Goal: Task Accomplishment & Management: Complete application form

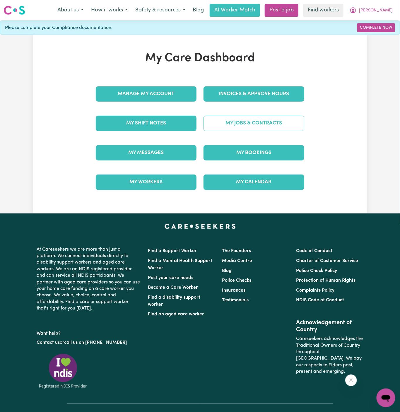
click at [246, 125] on link "My Jobs & Contracts" at bounding box center [254, 123] width 101 height 15
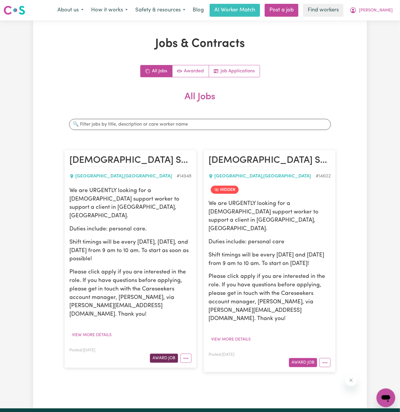
click at [163, 354] on button "Award Job" at bounding box center [164, 358] width 28 height 9
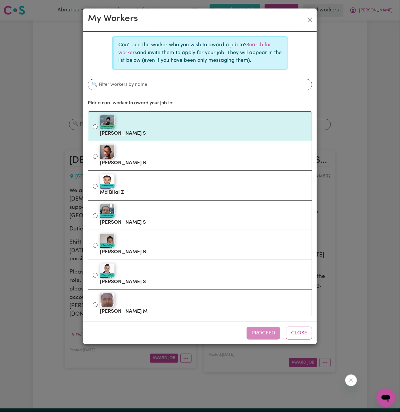
click at [186, 124] on div "#OpenForWork" at bounding box center [204, 122] width 208 height 15
click at [98, 125] on input "#OpenForWork [PERSON_NAME] S" at bounding box center [95, 127] width 5 height 5
radio input "true"
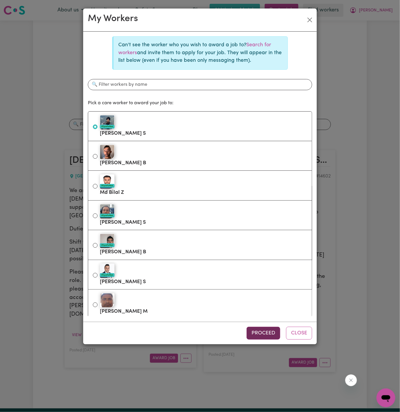
click at [263, 333] on button "Proceed" at bounding box center [264, 333] width 34 height 13
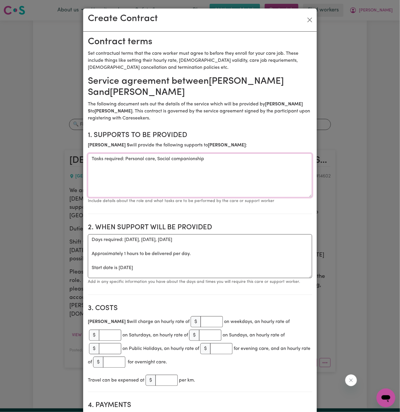
click at [156, 171] on textarea "Tasks required: Personal care, Social companionship" at bounding box center [200, 176] width 225 height 44
drag, startPoint x: 126, startPoint y: 159, endPoint x: 71, endPoint y: 163, distance: 55.5
click at [71, 163] on div "Create Contract Contract terms Set contractual terms that the care worker must …" at bounding box center [200, 206] width 400 height 412
click at [218, 165] on textarea "Tasks required: Personal care, Social companionship" at bounding box center [200, 176] width 225 height 44
drag, startPoint x: 126, startPoint y: 159, endPoint x: 67, endPoint y: 159, distance: 58.9
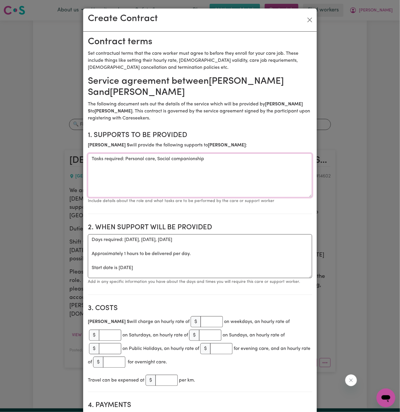
click at [67, 159] on div "Create Contract Contract terms Set contractual terms that the care worker must …" at bounding box center [200, 206] width 400 height 412
type textarea "Personal care, Social companionship"
drag, startPoint x: 88, startPoint y: 268, endPoint x: 86, endPoint y: 238, distance: 29.4
click at [122, 239] on textarea "Start date is [DATE]" at bounding box center [200, 256] width 225 height 44
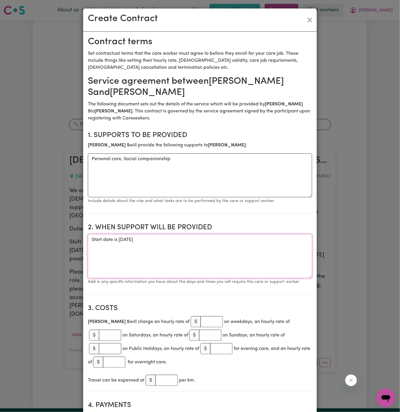
click at [122, 239] on textarea "Start date is [DATE]" at bounding box center [200, 256] width 225 height 44
click at [167, 255] on textarea "Start date is [DATE]" at bounding box center [200, 256] width 225 height 44
click at [139, 240] on textarea "Start date is [DATE]" at bounding box center [200, 256] width 225 height 44
click at [186, 233] on section "2. When support will be provided When support will be provided Start date is [D…" at bounding box center [200, 257] width 225 height 76
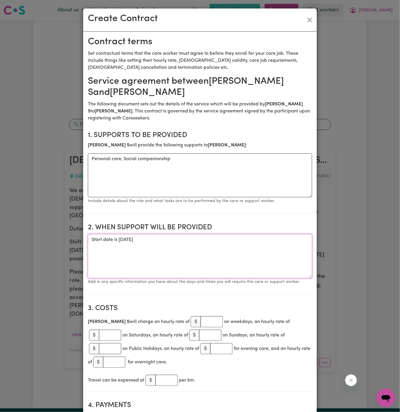
click at [186, 240] on textarea "Start date is [DATE]" at bounding box center [200, 256] width 225 height 44
click at [191, 254] on textarea "Start date is [DATE] from 9 am to 10 am Weeklly [DATE] and [DATE] from" at bounding box center [200, 256] width 225 height 44
drag, startPoint x: 183, startPoint y: 241, endPoint x: 293, endPoint y: 240, distance: 109.9
click at [293, 240] on textarea "Start date is [DATE] from 9 am to 10 am Weeklly [DATE] and [DATE] from" at bounding box center [200, 256] width 225 height 44
click at [279, 248] on textarea "Start date is [DATE] from 9 am to 10 am Weeklly [DATE] and [DATE] from" at bounding box center [200, 256] width 225 height 44
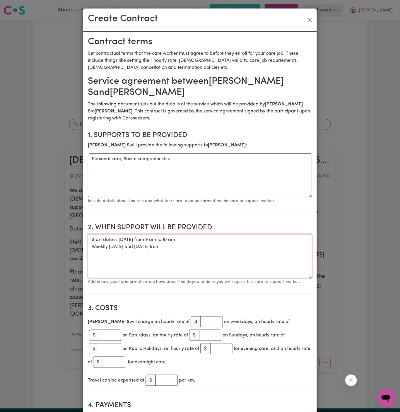
paste textarea "9 am to 10 am"
click at [122, 242] on textarea "Start date is [DATE] from 9 am to 10 am Weeklly [DATE] and [DATE] from 9 am to …" at bounding box center [200, 256] width 225 height 44
click at [165, 239] on textarea "Start date is [DATE] from 9 am to 10 am Weeklly [DATE] and [DATE] from 9 am to …" at bounding box center [200, 256] width 225 height 44
click at [180, 242] on textarea "Start date is [DATE], from 9 am to 10 am Weekly [DATE] and [DATE] from 9 am to …" at bounding box center [200, 256] width 225 height 44
click at [201, 246] on textarea "Start date is [DATE], from 9 am to 10 am Weekly [DATE] and [DATE] from 9 am to …" at bounding box center [200, 256] width 225 height 44
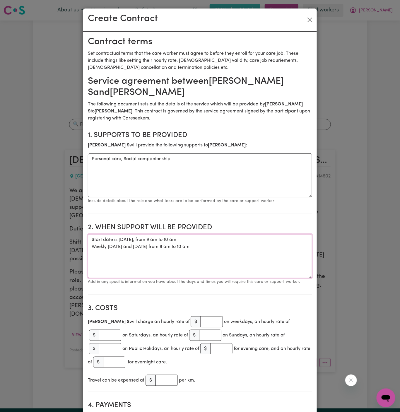
type textarea "Start date is [DATE], from 9 am to 10 am Weekly [DATE] and [DATE] from 9 am to …"
click at [201, 325] on input "number" at bounding box center [212, 322] width 22 height 11
type input "50"
click at [200, 240] on textarea "Start date is [DATE], from 9 am to 10 am Weekly [DATE] and [DATE] from 9 am to …" at bounding box center [200, 256] width 225 height 44
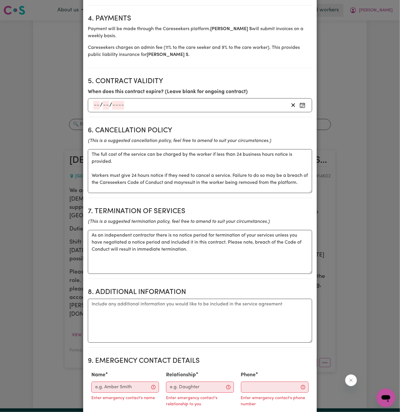
scroll to position [627, 0]
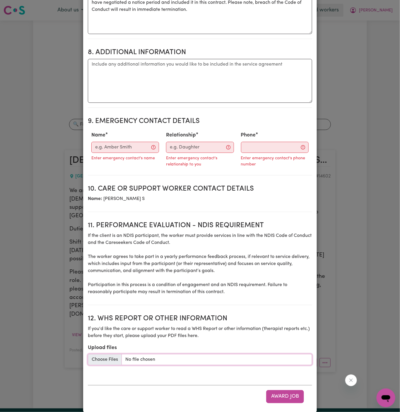
click at [104, 354] on input "Upload files" at bounding box center [200, 359] width 225 height 11
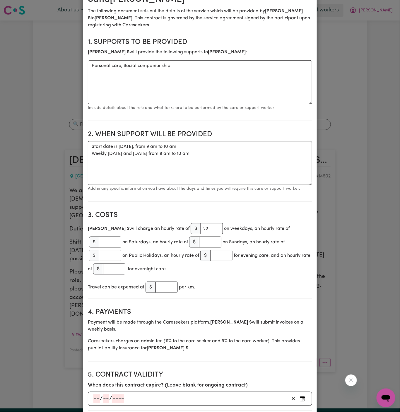
scroll to position [83, 0]
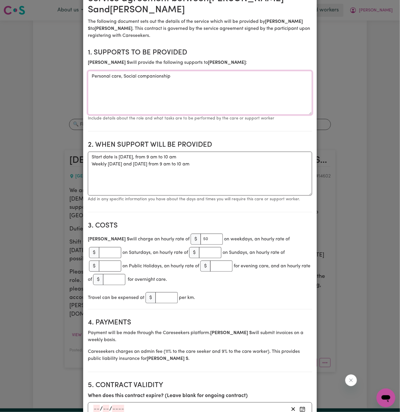
click at [200, 91] on textarea "Personal care, Social companionship" at bounding box center [200, 93] width 225 height 44
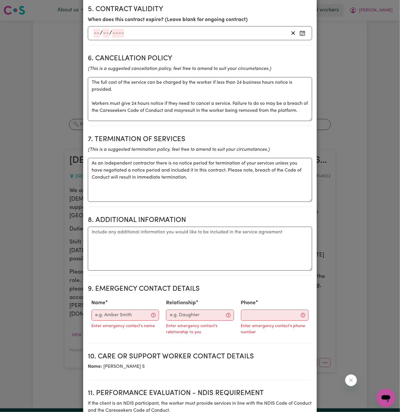
scroll to position [473, 0]
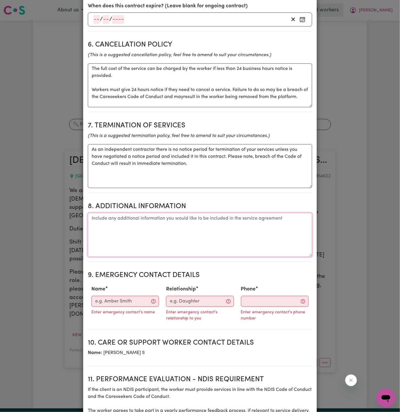
click at [184, 227] on textarea "Additional information" at bounding box center [200, 235] width 225 height 44
type textarea "B"
paste textarea "[GEOGRAPHIC_DATA], [GEOGRAPHIC_DATA]"
click at [138, 224] on textarea "Client's Address: [GEOGRAPHIC_DATA], [GEOGRAPHIC_DATA] Please note on below PPE" at bounding box center [200, 235] width 225 height 44
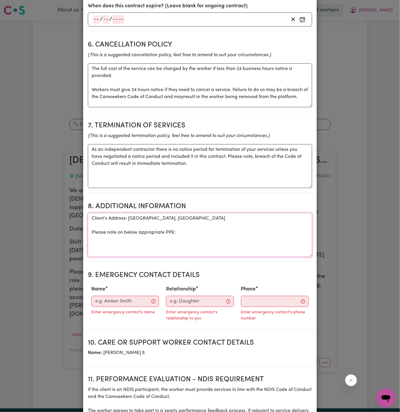
paste textarea "CW MUST wear gloves on service CW MUST wear an apron on service CW MUST wash ha…"
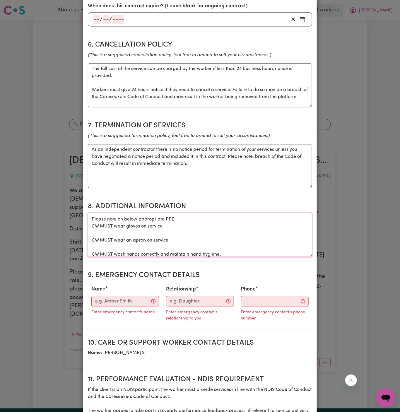
click at [101, 230] on textarea "Client's Address: [GEOGRAPHIC_DATA], [GEOGRAPHIC_DATA] Please note on below app…" at bounding box center [200, 235] width 225 height 44
click at [104, 223] on textarea "Client's Address: [GEOGRAPHIC_DATA], [GEOGRAPHIC_DATA] Please note on below app…" at bounding box center [200, 235] width 225 height 44
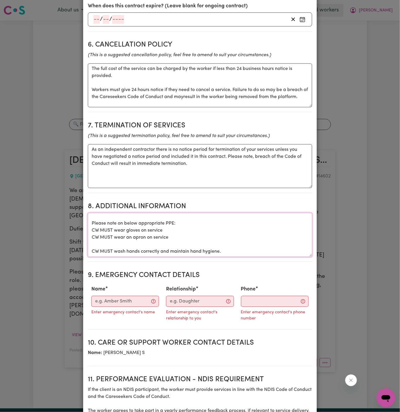
click at [108, 239] on textarea "Client's Address: [GEOGRAPHIC_DATA], [GEOGRAPHIC_DATA] Please note on below app…" at bounding box center [200, 235] width 225 height 44
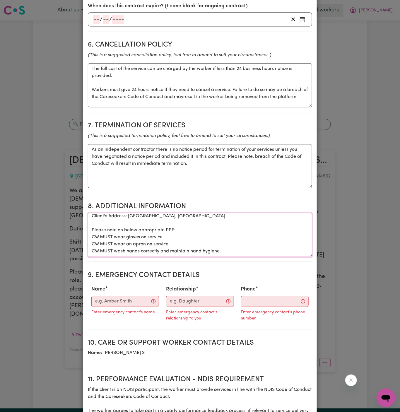
scroll to position [2, 0]
click at [128, 221] on textarea "Client's Address: [GEOGRAPHIC_DATA], [GEOGRAPHIC_DATA] Please note on below app…" at bounding box center [200, 235] width 225 height 44
click at [171, 215] on textarea "Client's Address: [GEOGRAPHIC_DATA], [GEOGRAPHIC_DATA] Please note on below app…" at bounding box center [200, 235] width 225 height 44
click at [177, 222] on textarea "Client's Address: [GEOGRAPHIC_DATA], [GEOGRAPHIC_DATA] Please note on appropria…" at bounding box center [200, 235] width 225 height 44
click at [190, 219] on textarea "Client's Address: [GEOGRAPHIC_DATA], [GEOGRAPHIC_DATA] Please note on appropria…" at bounding box center [200, 235] width 225 height 44
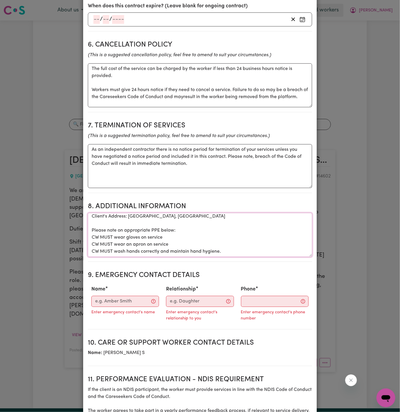
click at [183, 221] on textarea "Client's Address: [GEOGRAPHIC_DATA], [GEOGRAPHIC_DATA] Please note on appropria…" at bounding box center [200, 235] width 225 height 44
type textarea "Client's Address: [GEOGRAPHIC_DATA], [GEOGRAPHIC_DATA] Please note on appropria…"
click at [139, 296] on input "Name" at bounding box center [125, 301] width 68 height 11
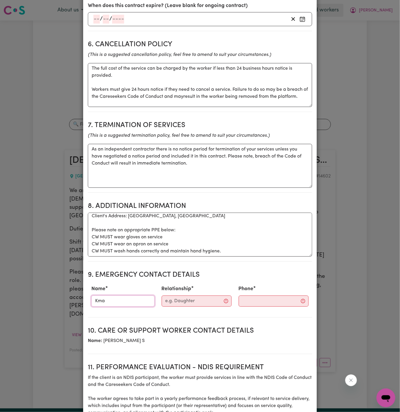
click at [115, 296] on input "Kma" at bounding box center [122, 301] width 63 height 11
type input "Kamila"
click at [182, 296] on input "Relationship" at bounding box center [197, 301] width 70 height 11
type input "p"
type input "Provider - PAWA"
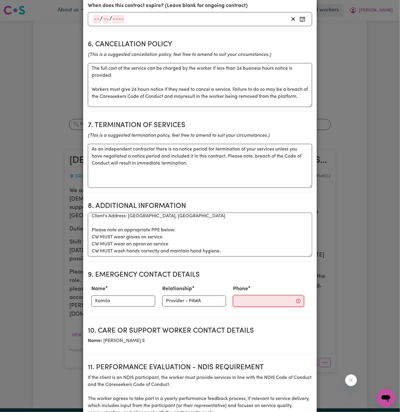
click at [246, 298] on input "Phone" at bounding box center [268, 301] width 71 height 11
paste input "9716 0036"
type input "9716 0036"
click at [188, 150] on textarea "As an independent contractor there is no notice period for termination of your …" at bounding box center [200, 166] width 225 height 44
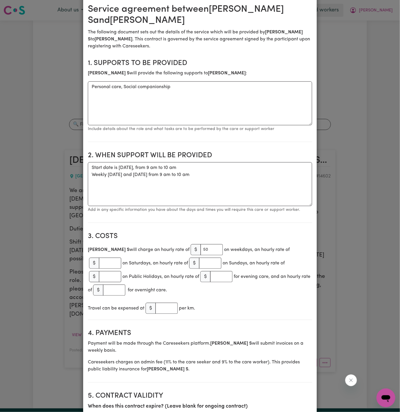
scroll to position [71, 0]
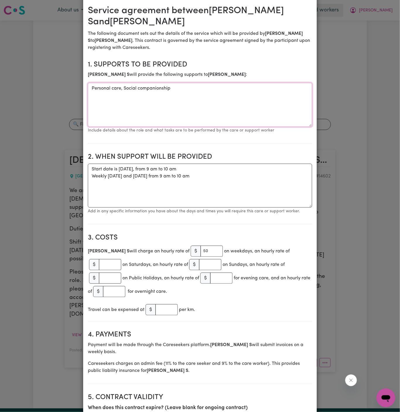
drag, startPoint x: 127, startPoint y: 89, endPoint x: 222, endPoint y: 89, distance: 94.7
click at [222, 89] on textarea "Personal care, Social companionship" at bounding box center [200, 105] width 225 height 44
click at [273, 113] on textarea "Personal care" at bounding box center [200, 105] width 225 height 44
type textarea "Personal care"
click at [240, 215] on section "2. When support will be provided When support will be provided Start date is [D…" at bounding box center [200, 186] width 225 height 76
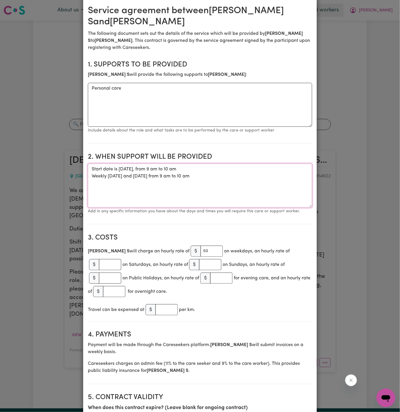
click at [243, 186] on textarea "Start date is [DATE], from 9 am to 10 am Weekly [DATE] and [DATE] from 9 am to …" at bounding box center [200, 186] width 225 height 44
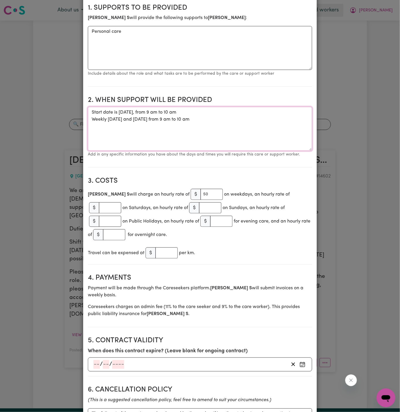
click at [118, 123] on textarea "Start date is [DATE], from 9 am to 10 am Weekly [DATE] and [DATE] from 9 am to …" at bounding box center [200, 129] width 225 height 44
click at [113, 116] on textarea "Start date is [DATE], from 9 am to 10 am Weekly [DATE] and [DATE] from 9 am to …" at bounding box center [200, 129] width 225 height 44
click at [198, 128] on textarea "Start date is [DATE], from 9 am to 10 am Weekly [DATE] and [DATE] from 9 am to …" at bounding box center [200, 129] width 225 height 44
click at [221, 122] on textarea "Start date is [DATE], from 9 am to 10 am Weekly [DATE] and [DATE] from 9 am to …" at bounding box center [200, 129] width 225 height 44
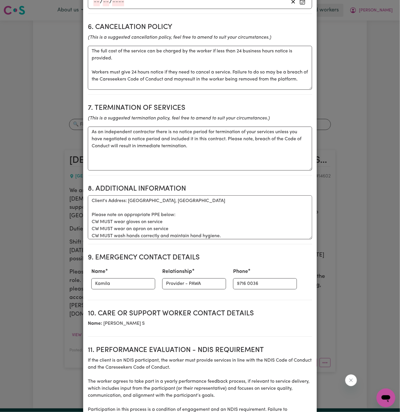
scroll to position [611, 0]
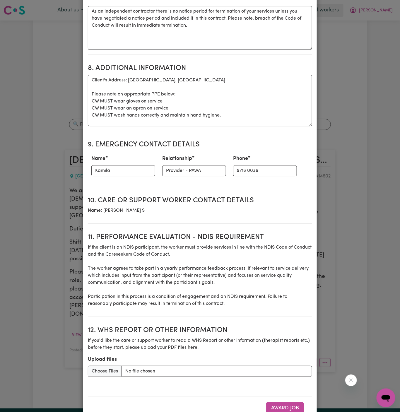
drag, startPoint x: 310, startPoint y: 109, endPoint x: 310, endPoint y: 117, distance: 7.9
click at [310, 117] on textarea "Client's Address: [GEOGRAPHIC_DATA], [GEOGRAPHIC_DATA] Please note on appropria…" at bounding box center [200, 101] width 225 height 52
type textarea "Start date is [DATE], from 9 am to 10 am Weekly [DATE] and [DATE] from 9 am to …"
click at [294, 111] on textarea "Client's Address: [GEOGRAPHIC_DATA], [GEOGRAPHIC_DATA] Please note on appropria…" at bounding box center [200, 101] width 225 height 52
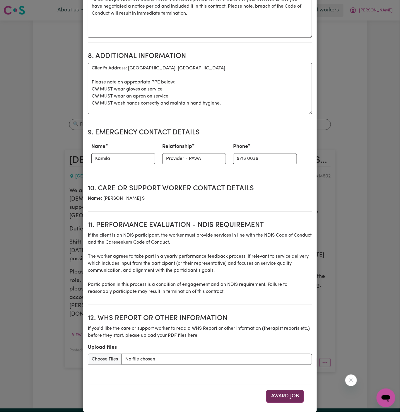
click at [292, 390] on button "Award Job" at bounding box center [285, 396] width 38 height 13
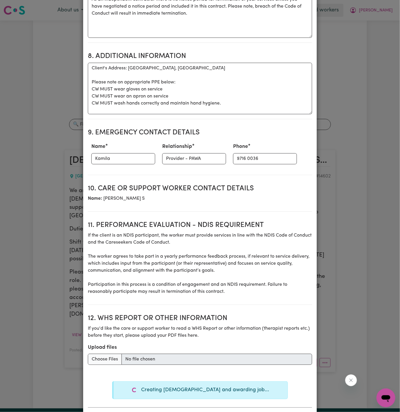
type textarea "Tasks required: Personal care, Social companionship"
type textarea "Days required: [DATE], [DATE], [DATE] Approximately 1 hours to be delivered per…"
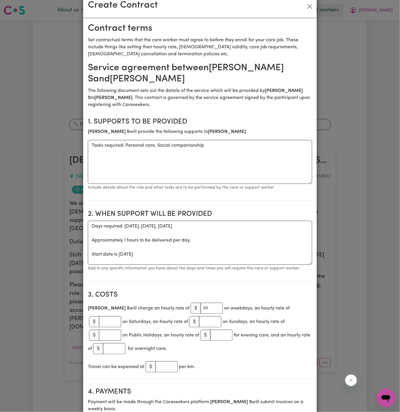
scroll to position [0, 0]
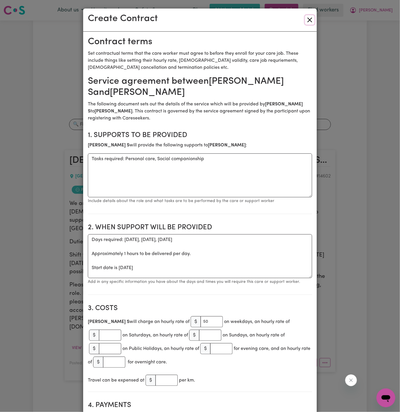
click at [311, 21] on button "Close" at bounding box center [309, 19] width 9 height 9
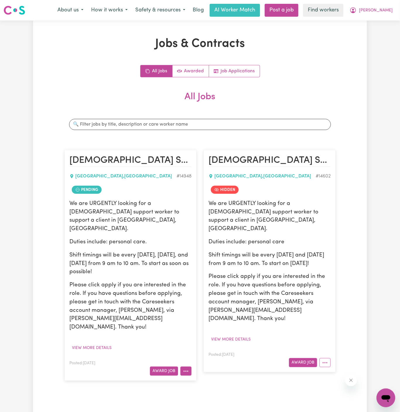
click at [191, 367] on button "More options" at bounding box center [186, 371] width 11 height 9
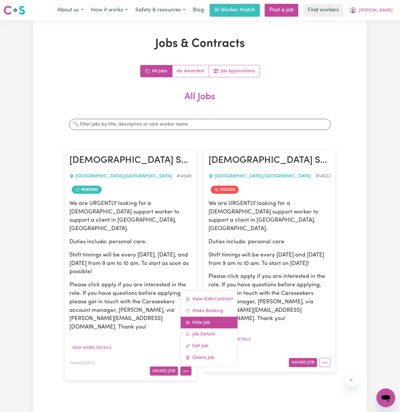
click at [214, 317] on link "Hide Job" at bounding box center [209, 323] width 57 height 12
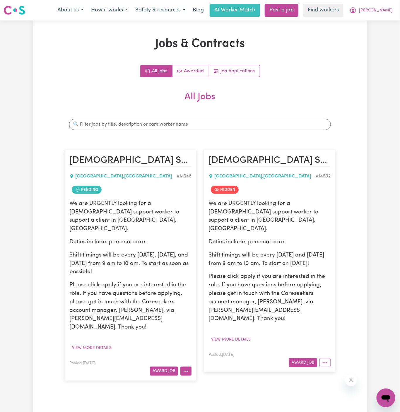
click at [185, 369] on icon "More options" at bounding box center [186, 372] width 6 height 6
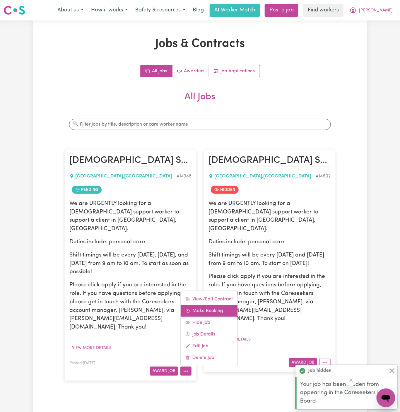
click at [210, 305] on link "Make Booking" at bounding box center [209, 311] width 57 height 12
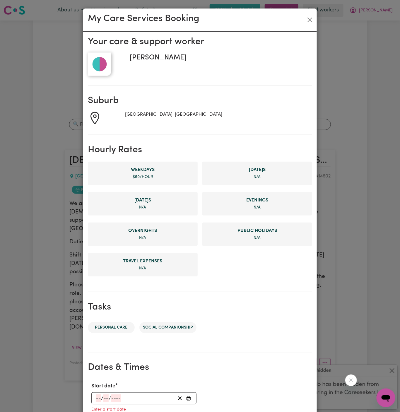
scroll to position [134, 0]
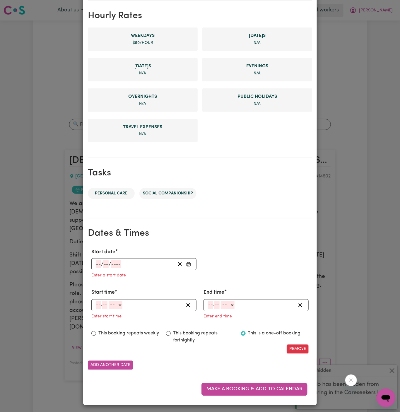
click at [97, 268] on div "/ /" at bounding box center [143, 265] width 105 height 12
click at [97, 262] on input "number" at bounding box center [98, 265] width 5 height 8
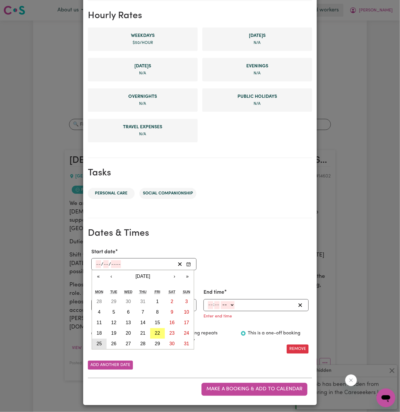
click at [102, 344] on button "25" at bounding box center [99, 344] width 15 height 11
type input "[DATE]"
type input "25"
type input "8"
type input "2025"
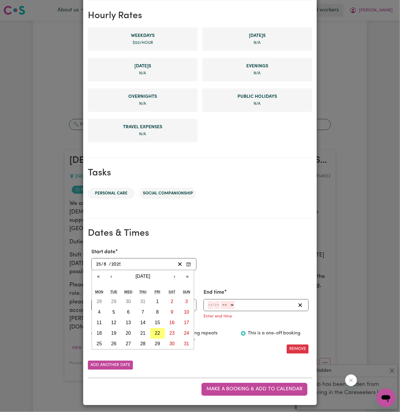
scroll to position [123, 0]
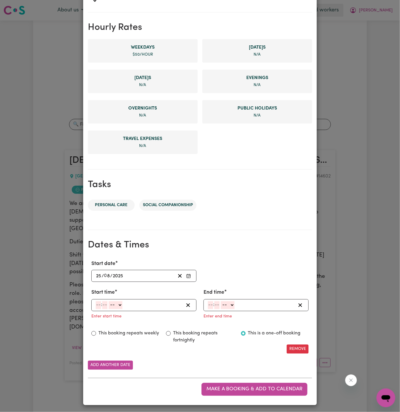
click at [99, 306] on input "number" at bounding box center [98, 306] width 5 height 8
type input "9"
type input "00"
click at [121, 305] on select "-- AM PM" at bounding box center [115, 306] width 14 height 8
select select "am"
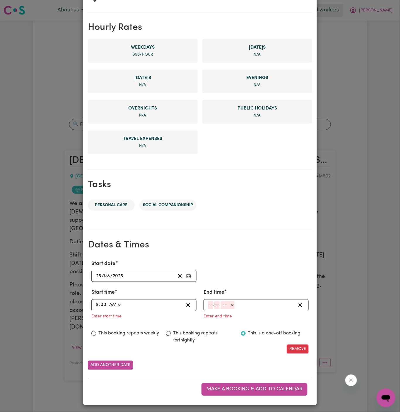
click at [108, 302] on select "-- AM PM" at bounding box center [115, 306] width 14 height 8
type input "09:00"
type input "0"
click at [213, 304] on input "number" at bounding box center [210, 306] width 5 height 8
type input "10"
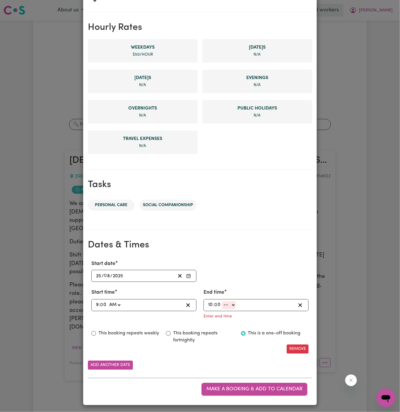
type input "0"
click at [233, 305] on select "-- AM PM" at bounding box center [229, 306] width 14 height 8
select select "am"
click at [222, 310] on select "-- AM PM" at bounding box center [229, 306] width 14 height 8
type input "10:00"
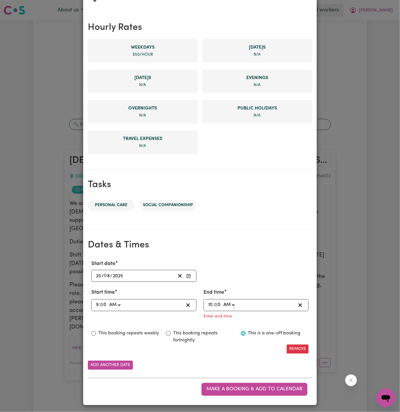
scroll to position [111, 0]
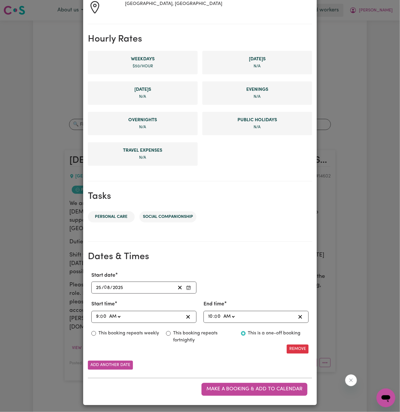
click at [158, 331] on label "This booking repeats weekly" at bounding box center [128, 333] width 61 height 7
click at [96, 332] on input "This booking repeats weekly" at bounding box center [93, 334] width 5 height 5
radio input "true"
click at [124, 367] on button "Add another date" at bounding box center [110, 365] width 45 height 9
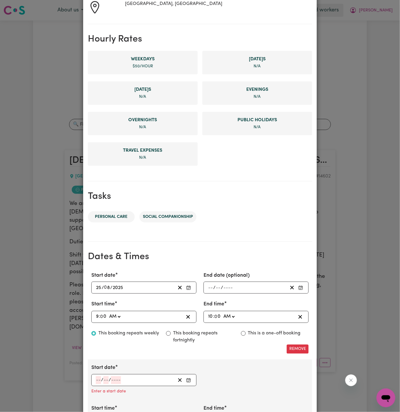
scroll to position [226, 0]
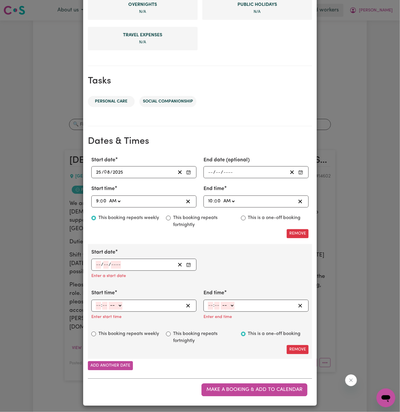
click at [98, 266] on input "number" at bounding box center [98, 265] width 5 height 8
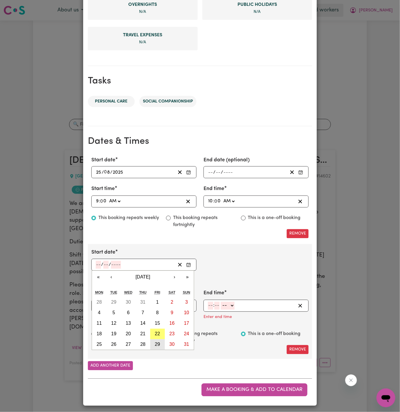
click at [160, 343] on abbr "29" at bounding box center [157, 344] width 5 height 5
type input "[DATE]"
type input "29"
type input "8"
type input "2025"
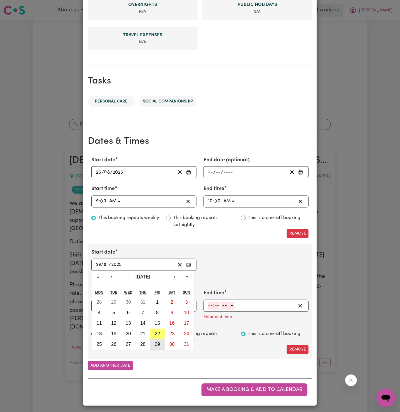
scroll to position [215, 0]
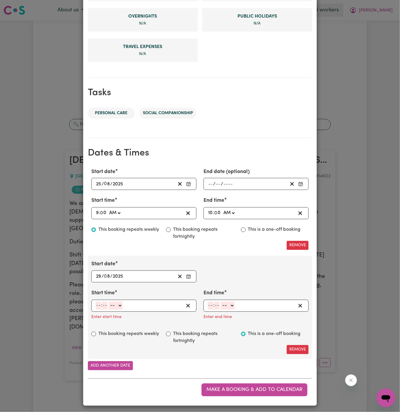
click at [98, 306] on input "number" at bounding box center [98, 306] width 5 height 8
click at [98, 302] on input "10" at bounding box center [98, 306] width 5 height 8
click at [98, 305] on input "6" at bounding box center [97, 306] width 3 height 8
type input "9"
type input "00"
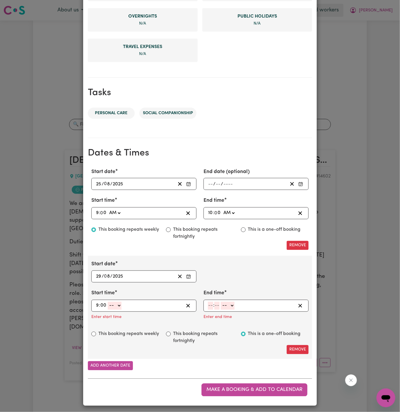
click at [122, 306] on select "-- AM PM" at bounding box center [115, 306] width 14 height 8
select select "am"
click at [108, 302] on select "-- AM PM" at bounding box center [115, 306] width 14 height 8
type input "09:00"
type input "0"
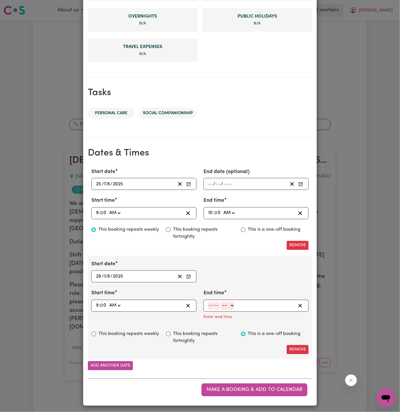
click at [208, 304] on input "number" at bounding box center [210, 306] width 5 height 8
type input "10"
type input "00"
click at [231, 304] on select "-- AM PM" at bounding box center [229, 306] width 14 height 8
select select "am"
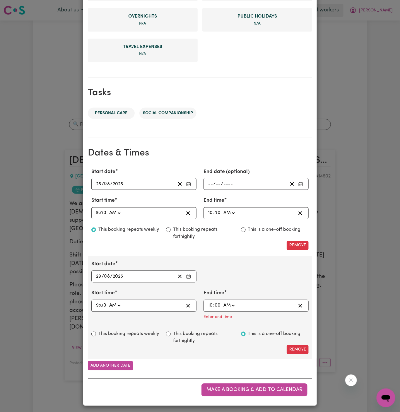
click at [222, 310] on select "-- AM PM" at bounding box center [229, 306] width 14 height 8
type input "10:00"
type input "0"
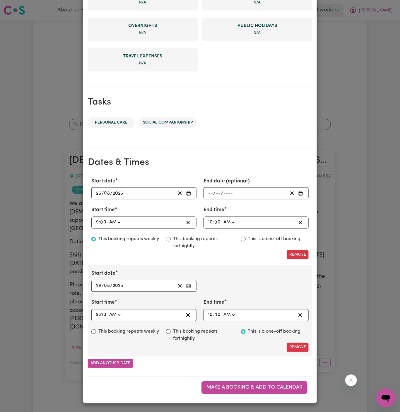
scroll to position [203, 0]
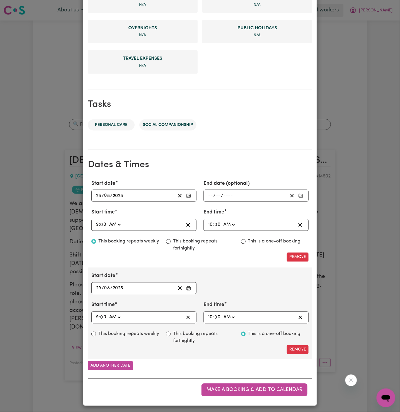
click at [283, 273] on div "Start date [DATE] 29 / 0 8 / 2025 « ‹ [DATE] › » Mon Tue Wed Thu Fri Sat Sun 28…" at bounding box center [200, 284] width 225 height 22
click at [154, 333] on label "This booking repeats weekly" at bounding box center [128, 334] width 61 height 7
click at [96, 333] on input "This booking repeats weekly" at bounding box center [93, 334] width 5 height 5
radio input "true"
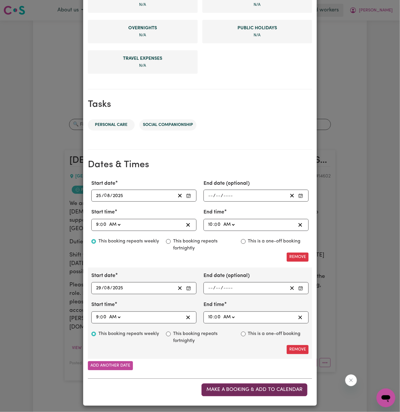
click at [254, 384] on button "Make a booking & add to calendar" at bounding box center [255, 390] width 106 height 13
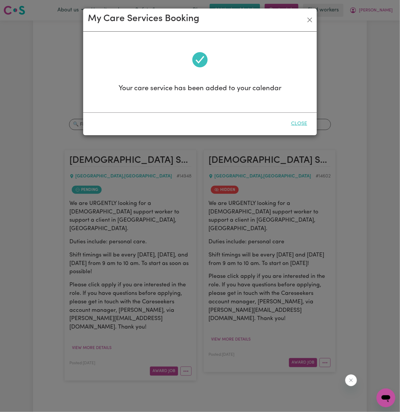
click at [299, 127] on button "Close" at bounding box center [299, 124] width 26 height 13
click at [299, 127] on input "Search jobs" at bounding box center [200, 124] width 262 height 11
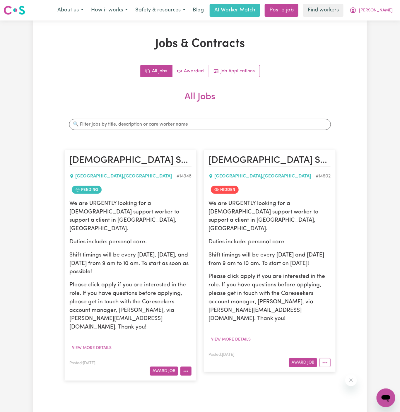
click at [188, 371] on circle "More options" at bounding box center [187, 371] width 1 height 1
click at [307, 282] on p "Please click apply if you are interested in the role. If you have questions bef…" at bounding box center [270, 298] width 122 height 51
click at [331, 341] on article "[DEMOGRAPHIC_DATA] Support Worker Needed Every [DATE] Morning In [GEOGRAPHIC_DA…" at bounding box center [270, 261] width 132 height 222
click at [328, 358] on button "More options" at bounding box center [325, 362] width 11 height 9
click at [273, 229] on div "We are URGENTLY looking for a [DEMOGRAPHIC_DATA] support worker to support a cl…" at bounding box center [270, 262] width 122 height 124
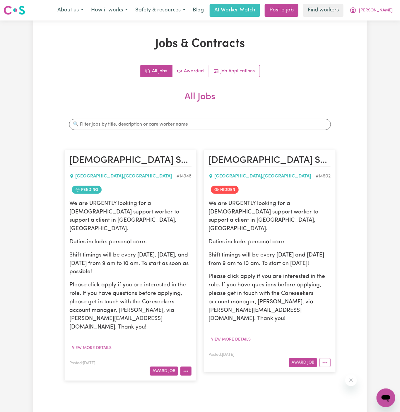
click at [187, 369] on icon "More options" at bounding box center [186, 372] width 6 height 6
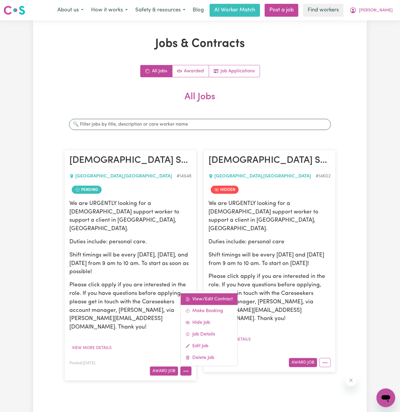
click at [215, 294] on link "View/Edit Contract" at bounding box center [209, 300] width 57 height 12
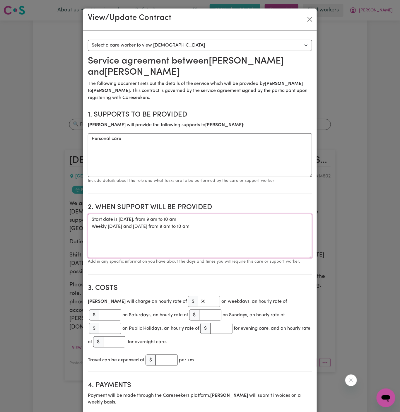
drag, startPoint x: 207, startPoint y: 225, endPoint x: 63, endPoint y: 216, distance: 144.2
click at [63, 216] on div "View/Update Contract Select a contract to view Select a care worker to view [DE…" at bounding box center [200, 206] width 400 height 412
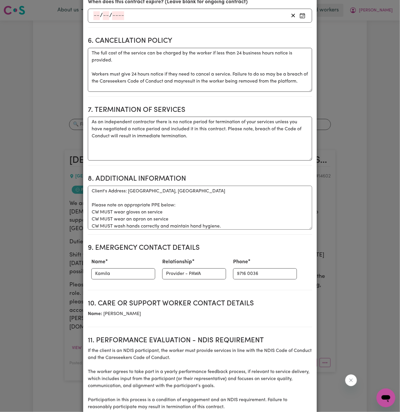
scroll to position [2, 0]
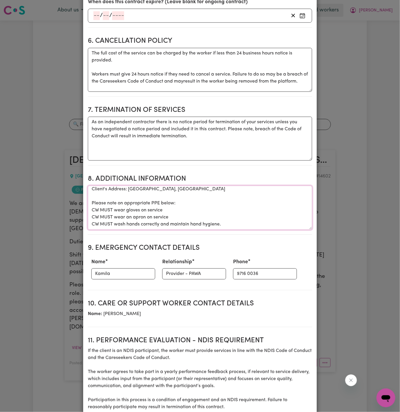
click at [219, 209] on textarea "Client's Address: [GEOGRAPHIC_DATA], [GEOGRAPHIC_DATA] Please note on appropria…" at bounding box center [200, 208] width 225 height 44
drag, startPoint x: 229, startPoint y: 209, endPoint x: 77, endPoint y: 189, distance: 153.1
click at [77, 189] on div "View/Update Contract Select a contract to view Select a care worker to view [DE…" at bounding box center [200, 206] width 400 height 412
paste textarea "[EMAIL_ADDRESS][DOMAIN_NAME]"
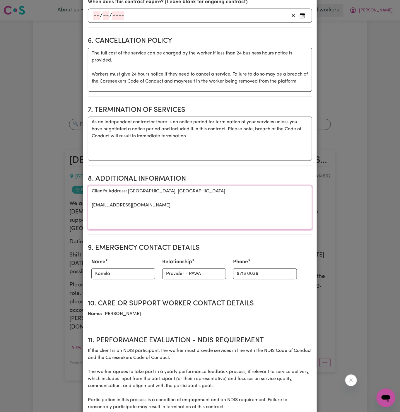
scroll to position [0, 0]
type textarea "Client's Address: [GEOGRAPHIC_DATA], [GEOGRAPHIC_DATA] Please note on appropria…"
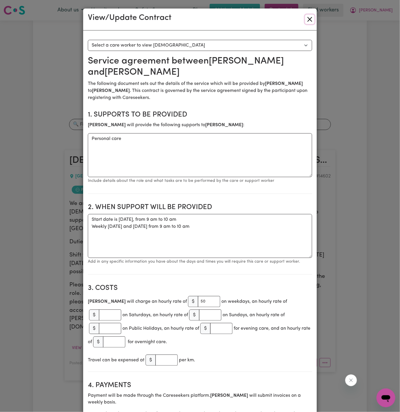
click at [312, 21] on button "Close" at bounding box center [309, 19] width 9 height 9
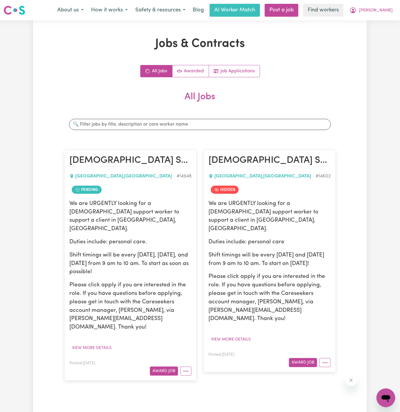
click at [326, 137] on section "All Jobs Search jobs [DEMOGRAPHIC_DATA] Support Worker Needed In [GEOGRAPHIC_DA…" at bounding box center [199, 238] width 271 height 295
click at [186, 367] on button "More options" at bounding box center [186, 371] width 11 height 9
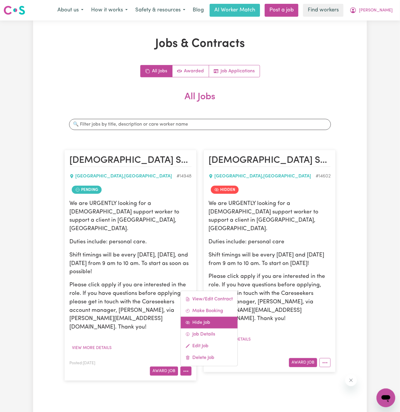
click at [205, 317] on link "Hide Job" at bounding box center [209, 323] width 57 height 12
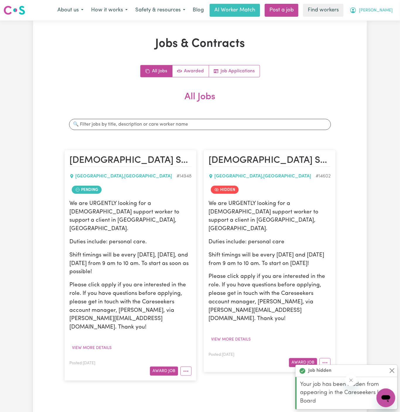
click at [386, 10] on span "[PERSON_NAME]" at bounding box center [376, 10] width 34 height 6
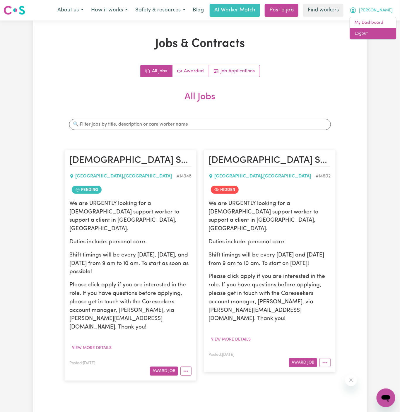
click at [383, 31] on link "Logout" at bounding box center [373, 33] width 46 height 11
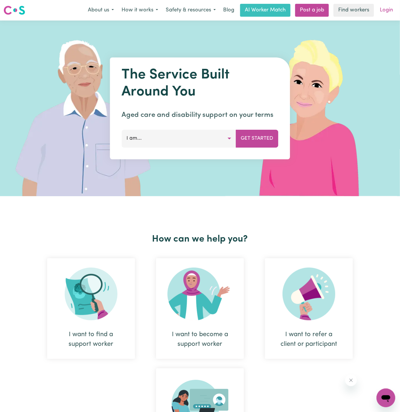
click at [388, 11] on link "Login" at bounding box center [387, 10] width 20 height 13
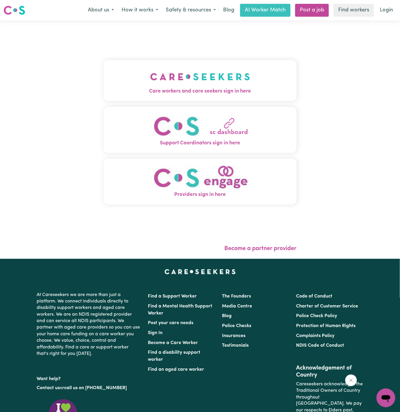
click at [181, 81] on img "Care workers and care seekers sign in here" at bounding box center [200, 77] width 100 height 22
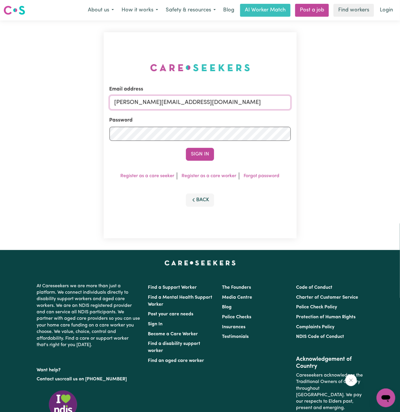
click at [188, 105] on input "[PERSON_NAME][EMAIL_ADDRESS][DOMAIN_NAME]" at bounding box center [200, 103] width 181 height 14
drag, startPoint x: 145, startPoint y: 102, endPoint x: 334, endPoint y: 108, distance: 189.7
click at [334, 108] on div "Email address [EMAIL_ADDRESS][DOMAIN_NAME] Password Sign In Register as a care …" at bounding box center [200, 136] width 400 height 230
type input "[EMAIL_ADDRESS][DOMAIN_NAME]"
click at [203, 154] on button "Sign In" at bounding box center [200, 154] width 28 height 13
